Goal: Transaction & Acquisition: Purchase product/service

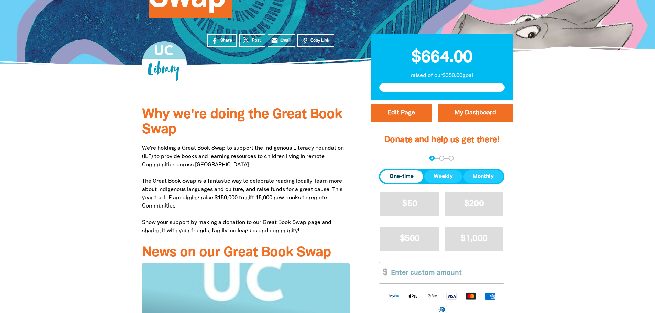
scroll to position [206, 0]
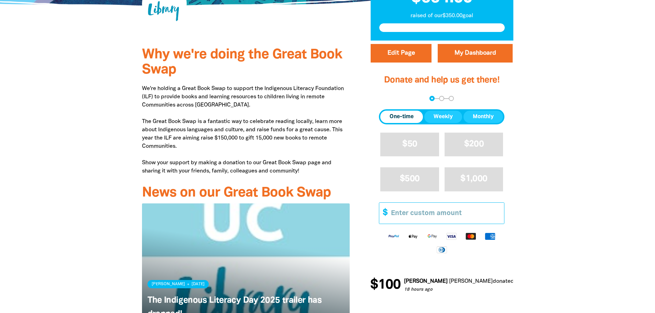
click at [427, 216] on input "Other Amount" at bounding box center [445, 213] width 118 height 21
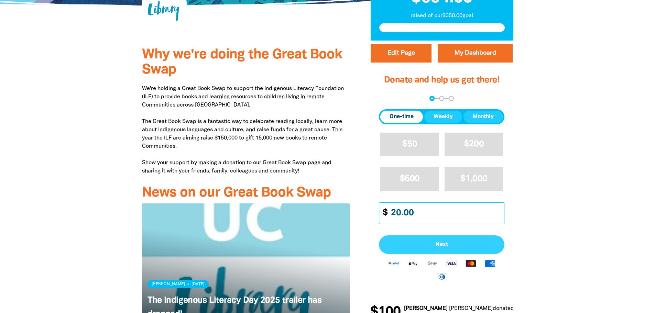
type input "20.00"
click at [414, 241] on button "Next" at bounding box center [441, 244] width 125 height 19
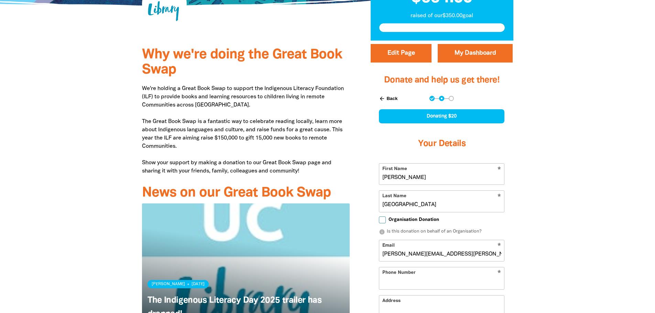
select select "AU"
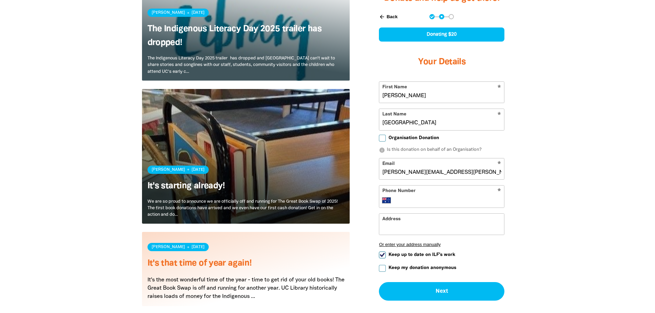
scroll to position [515, 0]
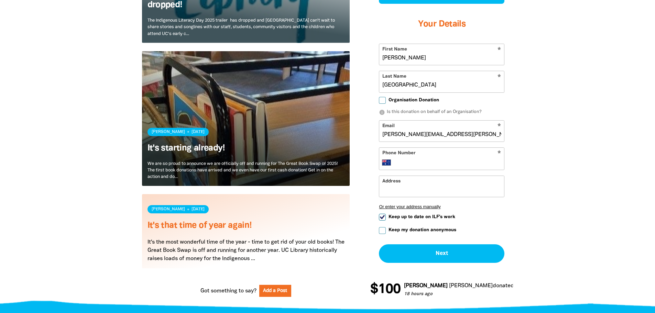
click at [384, 230] on input "Keep my donation anonymous" at bounding box center [382, 230] width 7 height 7
checkbox input "true"
click at [380, 217] on input "Keep up to date on ILF's work" at bounding box center [382, 217] width 7 height 7
checkbox input "false"
click at [411, 161] on input "Phone Number" at bounding box center [448, 162] width 105 height 8
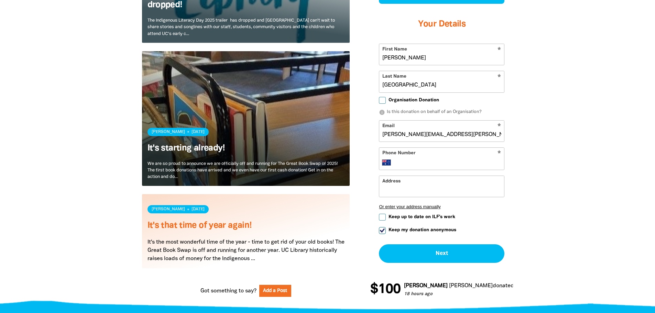
type input "0435 078 591"
type input "65/77 Northbourne Avenue"
drag, startPoint x: 499, startPoint y: 188, endPoint x: 339, endPoint y: 200, distance: 160.6
click at [339, 200] on div "Why we're doing the Great Book Swap We're holding a Great Book Swap to support …" at bounding box center [327, 19] width 412 height 576
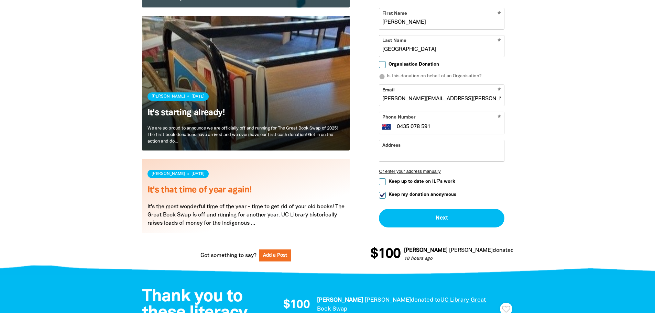
scroll to position [584, 0]
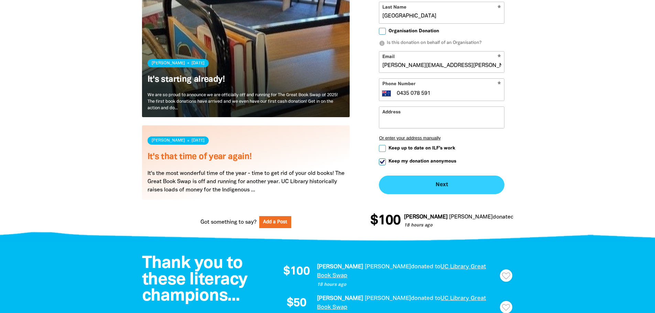
click at [445, 180] on button "Next chevron_right" at bounding box center [441, 185] width 125 height 19
checkbox input "false"
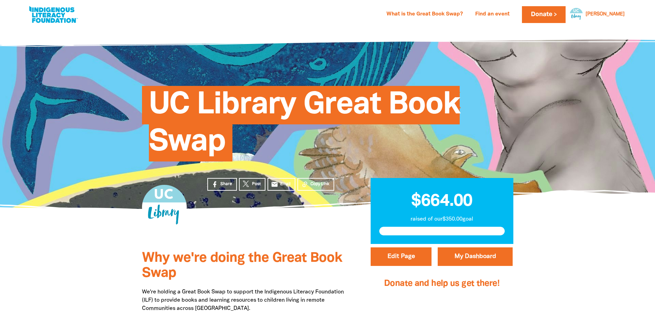
scroll to position [0, 0]
